Goal: Transaction & Acquisition: Obtain resource

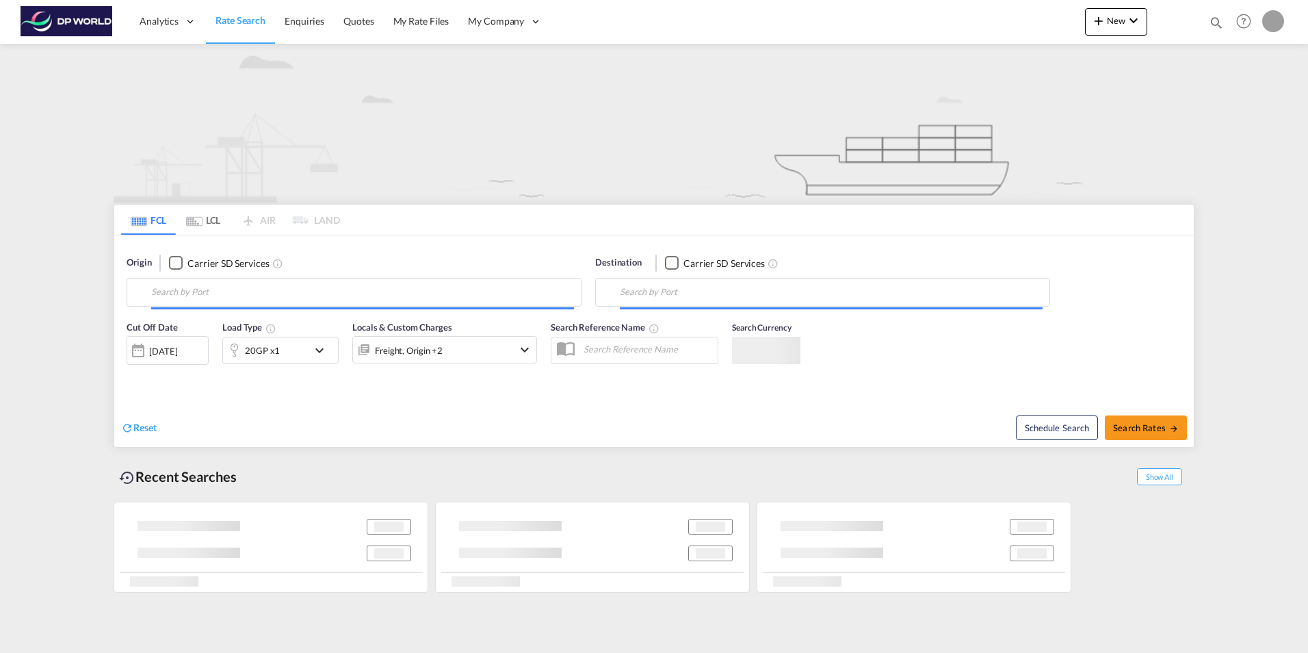
type input "[GEOGRAPHIC_DATA], [GEOGRAPHIC_DATA], [GEOGRAPHIC_DATA]"
type input "Paramaribo, SRPBM"
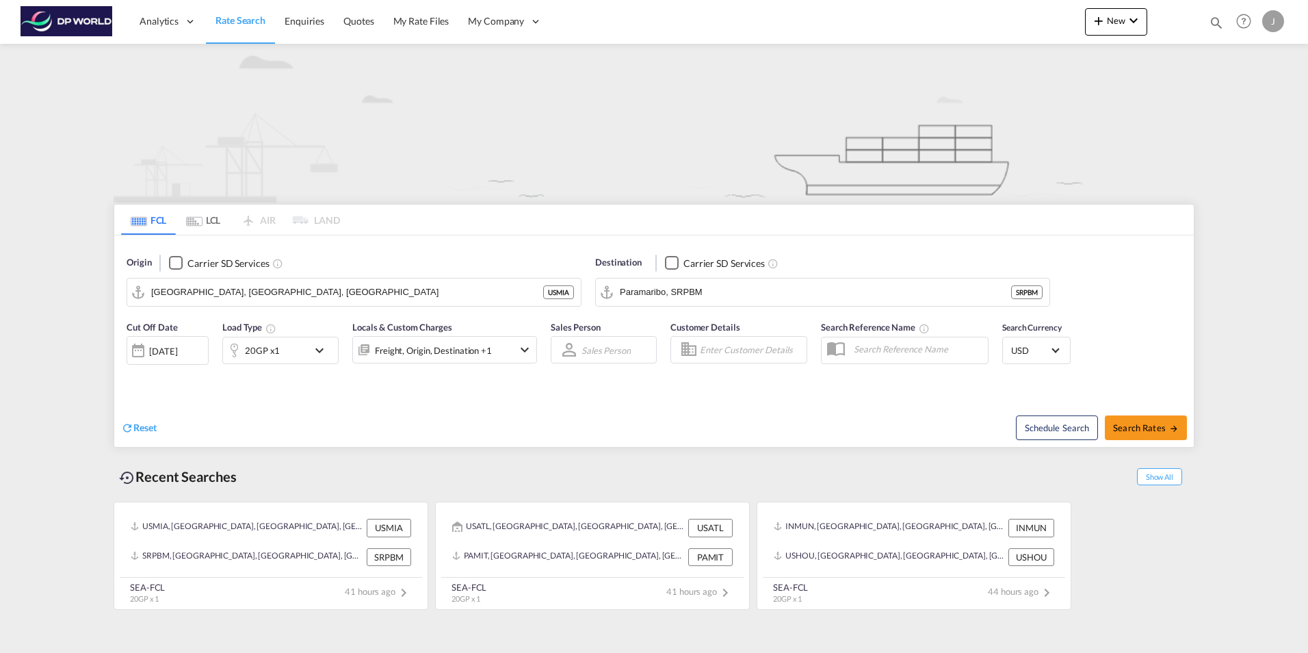
click at [140, 351] on div at bounding box center [138, 350] width 22 height 27
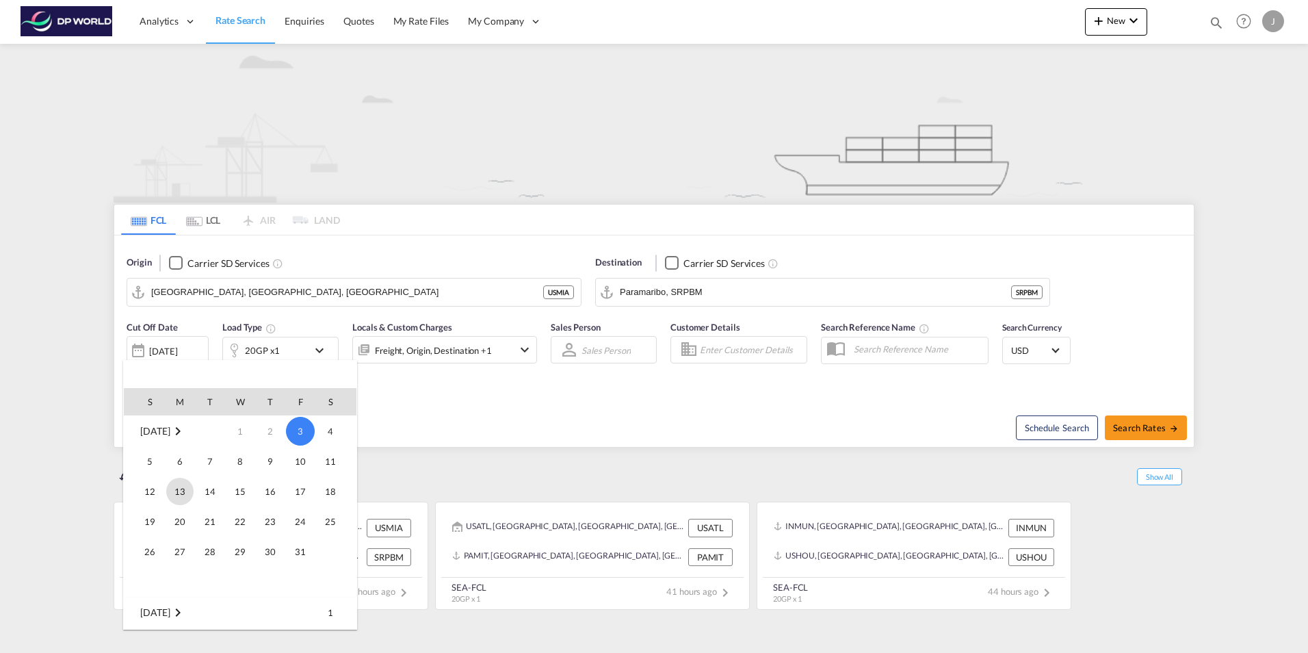
click at [178, 491] on span "13" at bounding box center [179, 491] width 27 height 27
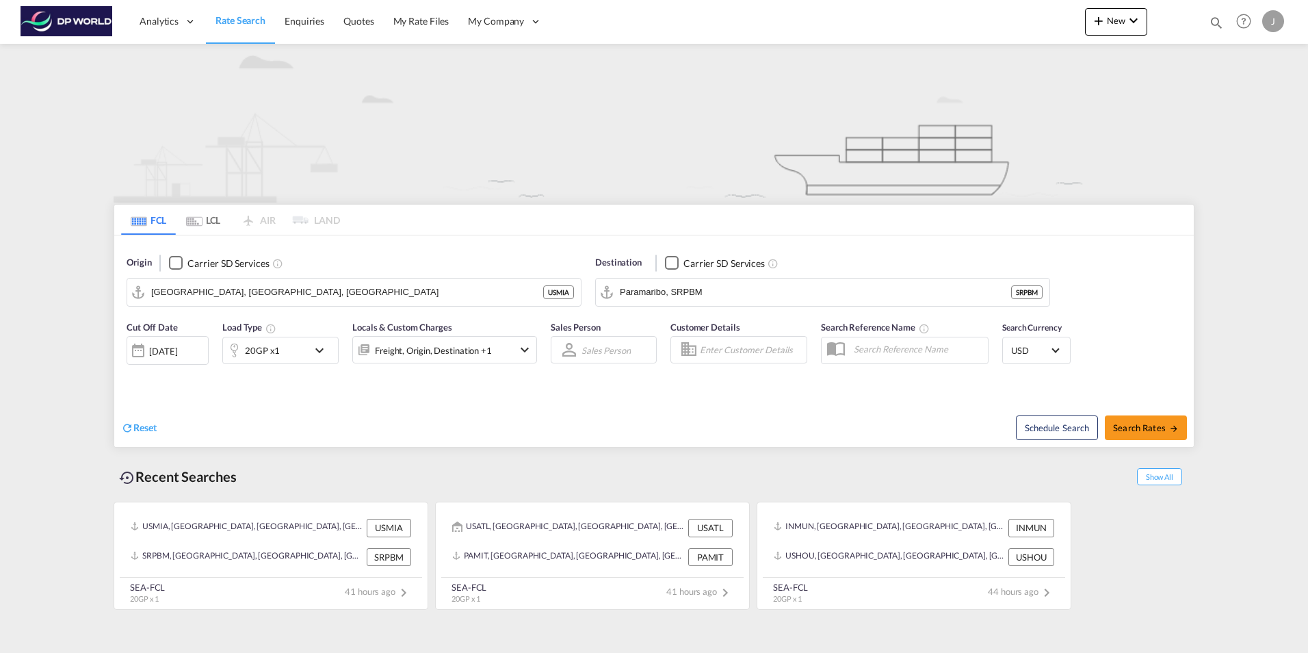
click at [296, 354] on div "20GP x1" at bounding box center [265, 350] width 85 height 27
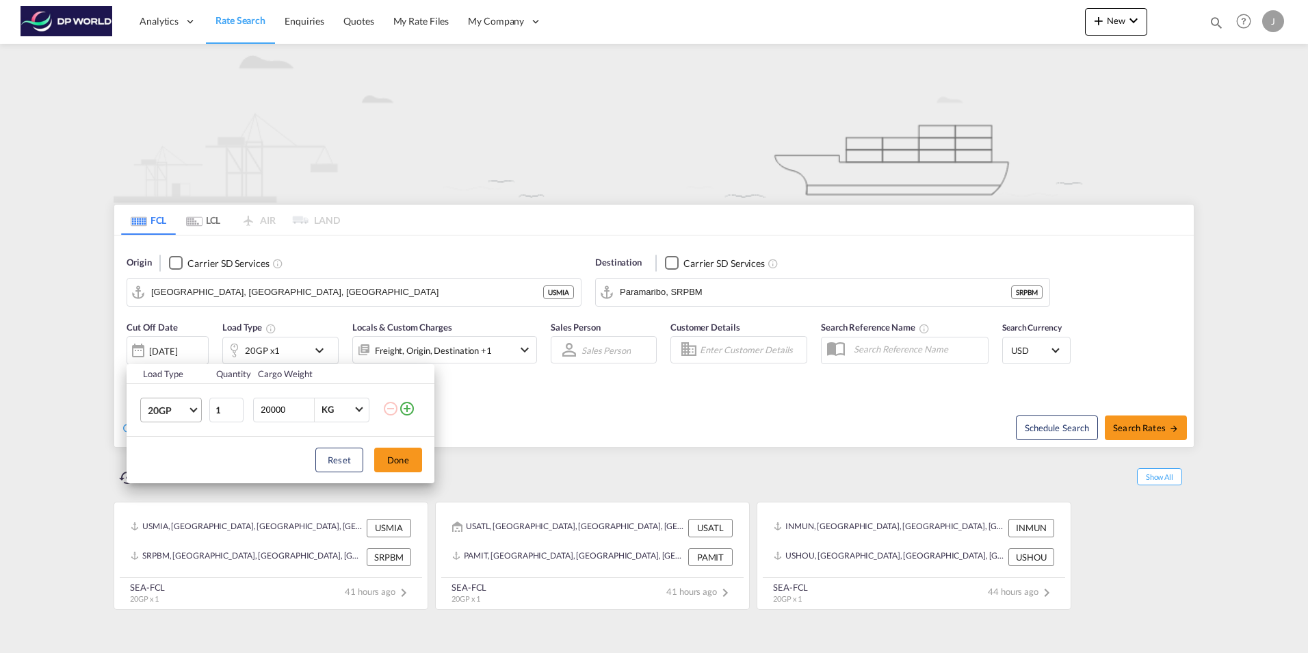
click at [185, 406] on span "20GP" at bounding box center [168, 411] width 40 height 14
click at [166, 443] on div "40GP" at bounding box center [160, 443] width 24 height 14
click at [405, 461] on button "Done" at bounding box center [398, 459] width 48 height 25
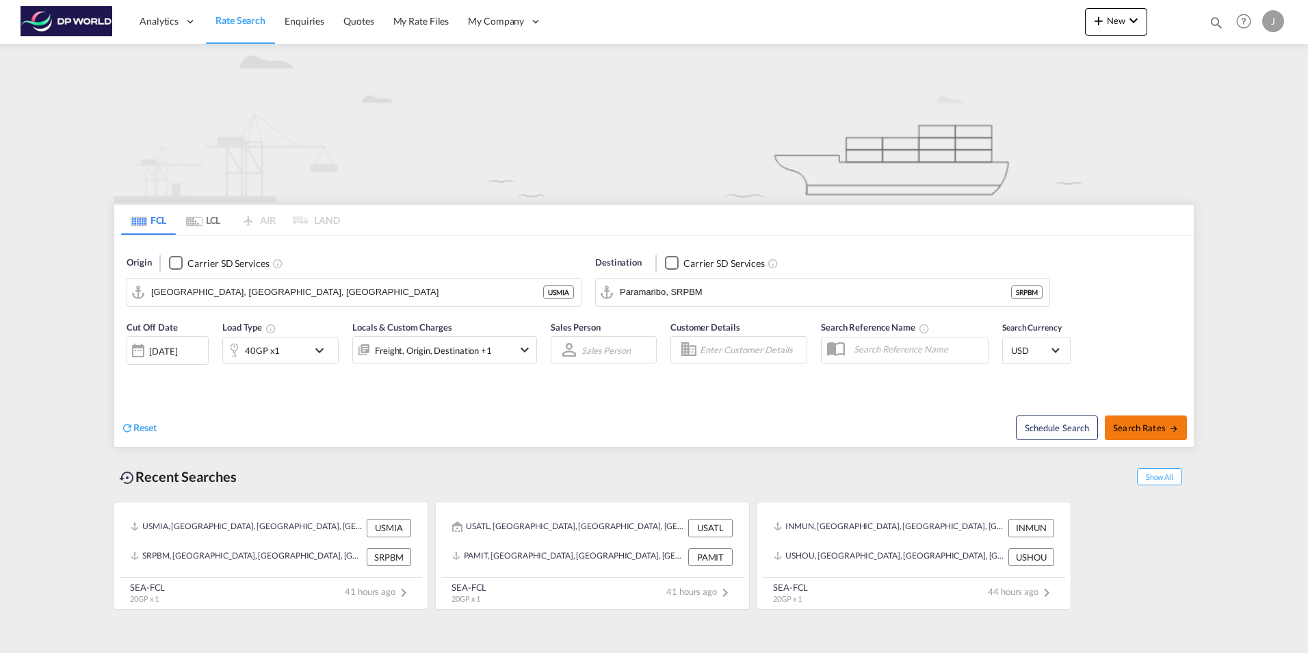
click at [1160, 428] on span "Search Rates" at bounding box center [1146, 427] width 66 height 11
type input "USMIA to SRPBM / [DATE]"
